Goal: Information Seeking & Learning: Learn about a topic

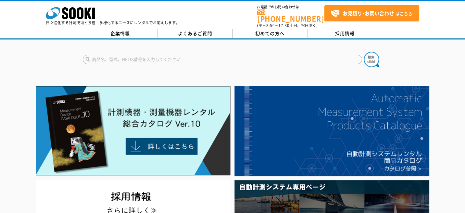
click at [120, 57] on input "text" at bounding box center [222, 59] width 279 height 9
type input "膜厚"
click at [364, 52] on button at bounding box center [371, 59] width 15 height 15
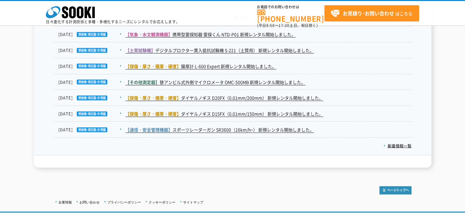
scroll to position [1093, 0]
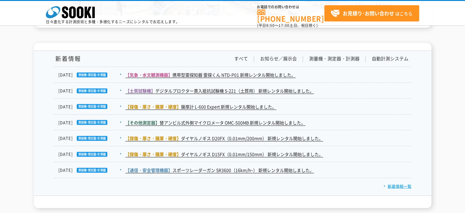
click at [403, 184] on link "新着情報一覧" at bounding box center [398, 186] width 28 height 6
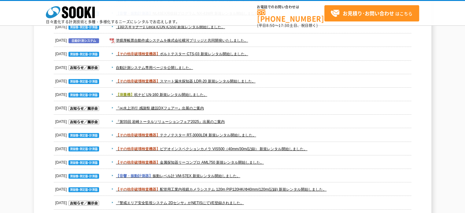
scroll to position [730, 0]
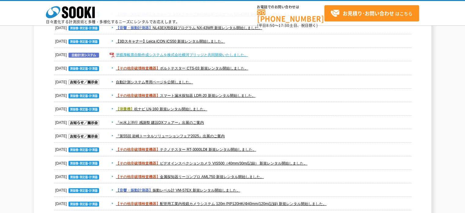
click at [169, 53] on link "塗膜厚帳票自動作成システムを株式会社横河ブリッジと共同開発いたしました。" at bounding box center [182, 55] width 132 height 4
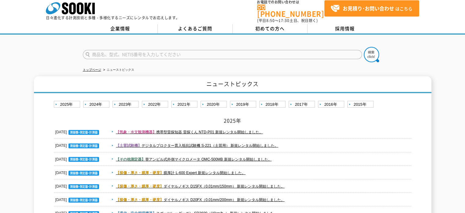
scroll to position [0, 0]
